Goal: Information Seeking & Learning: Learn about a topic

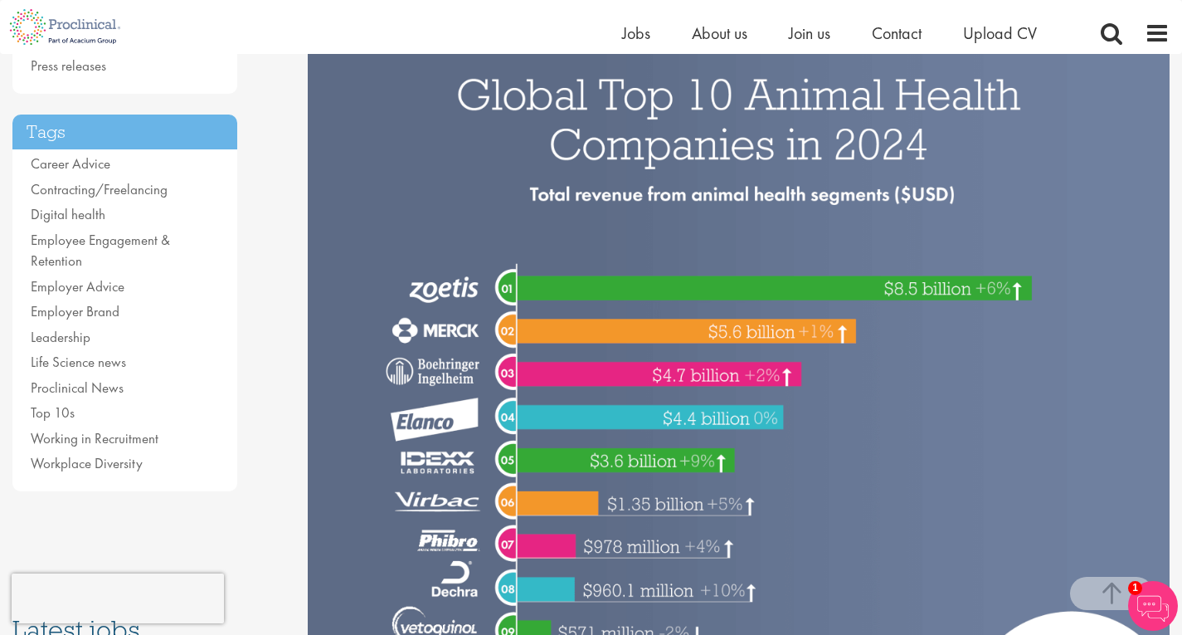
scroll to position [322, 0]
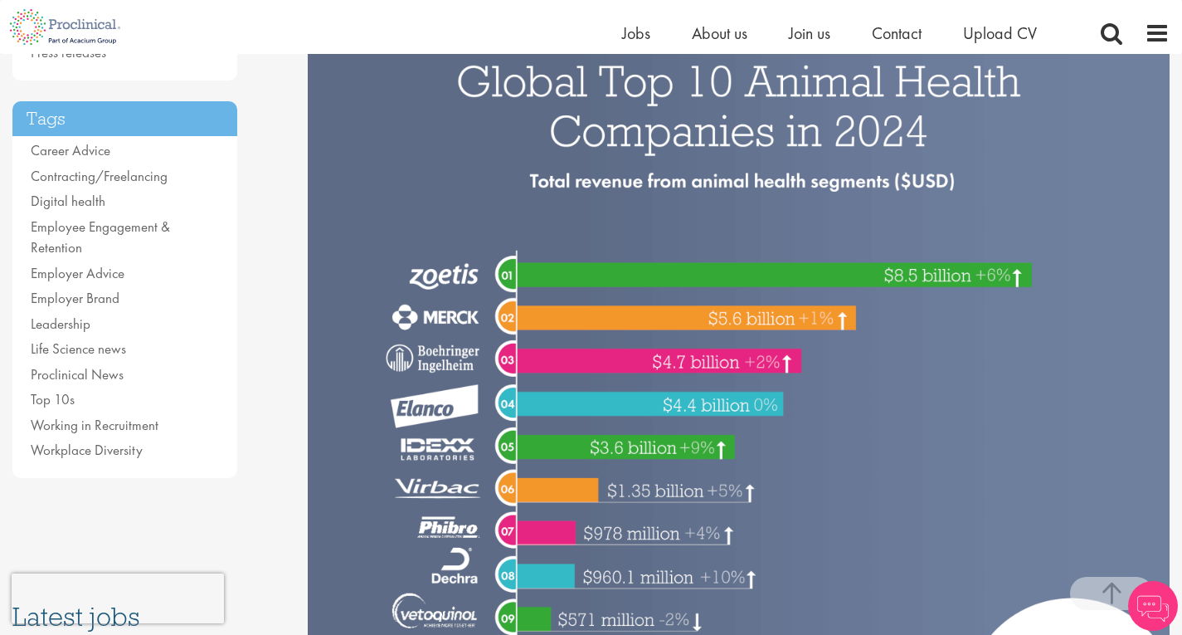
scroll to position [324, 0]
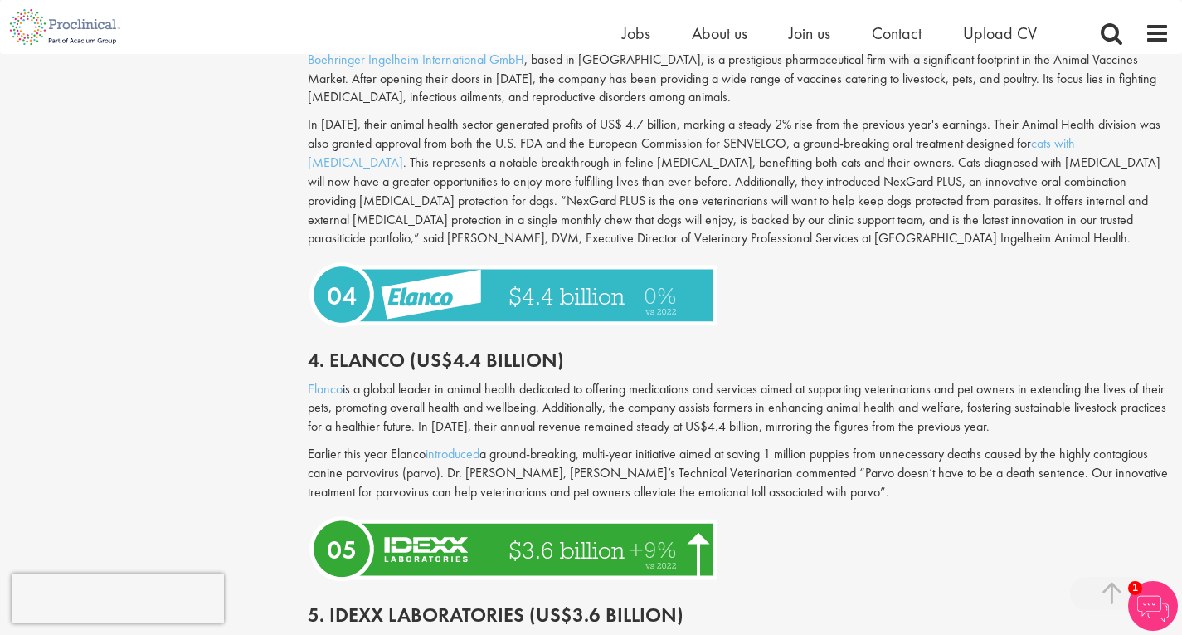
scroll to position [2051, 0]
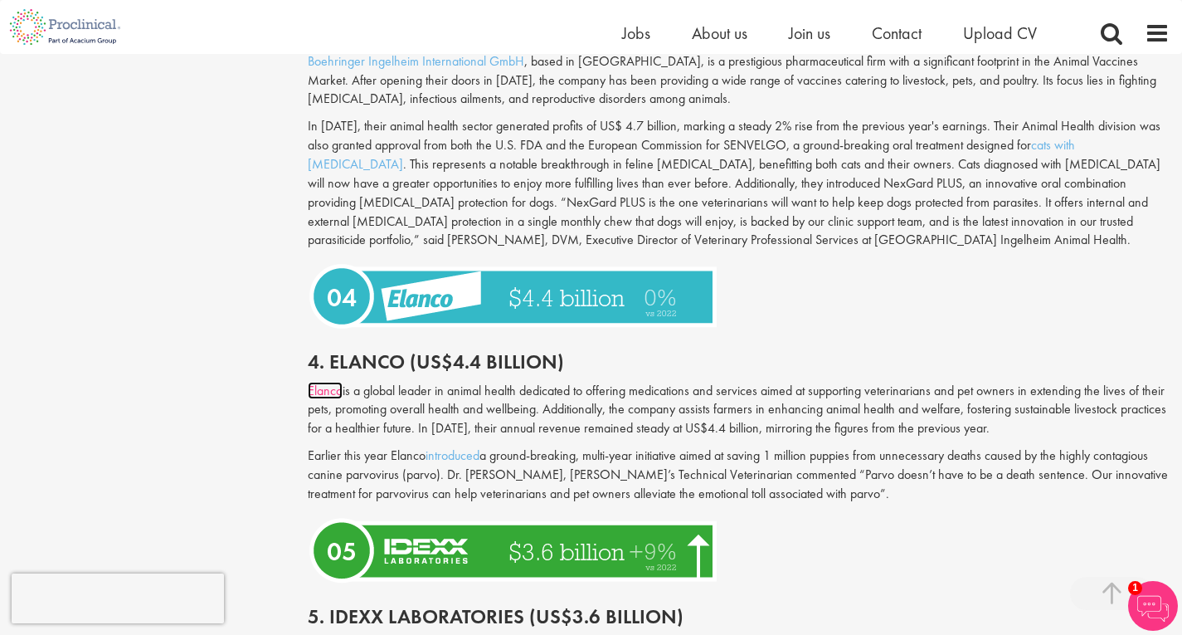
click at [322, 387] on link "Elanco" at bounding box center [325, 390] width 35 height 17
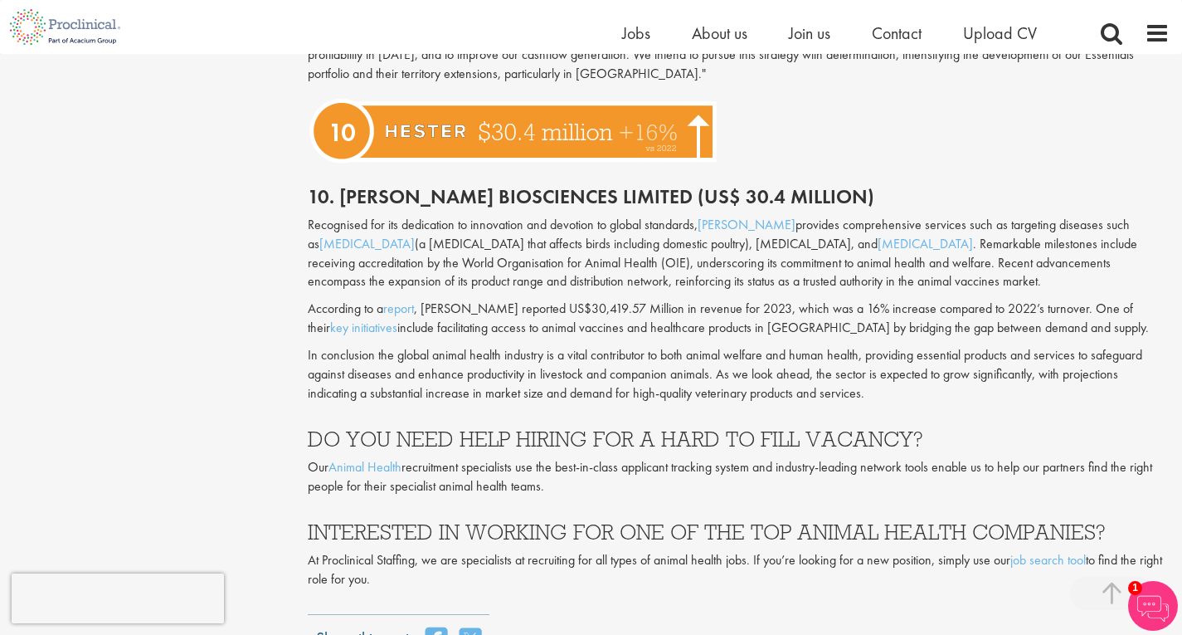
scroll to position [4014, 0]
